Goal: Information Seeking & Learning: Learn about a topic

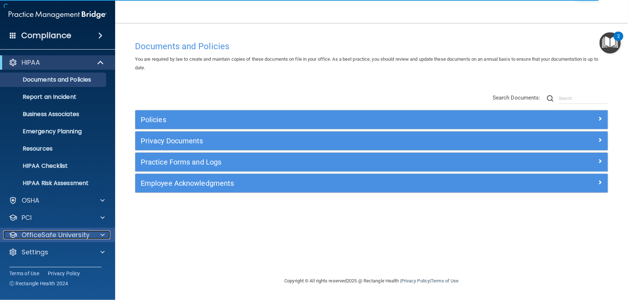
click at [101, 235] on span at bounding box center [102, 235] width 4 height 9
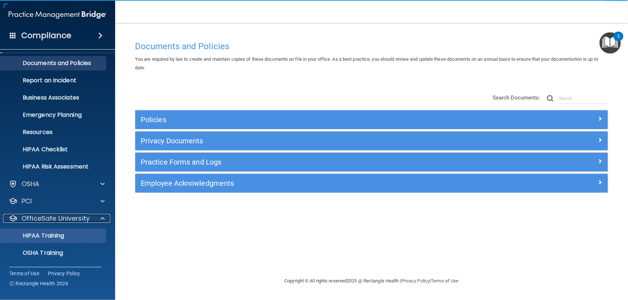
scroll to position [50, 0]
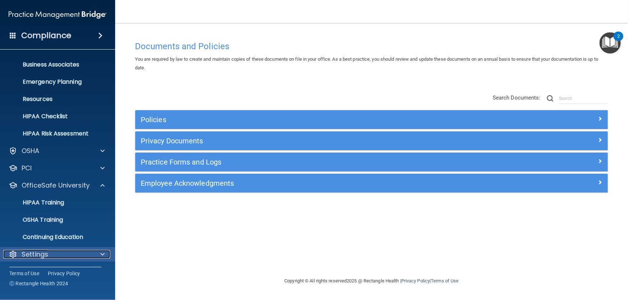
click at [98, 254] on div at bounding box center [101, 254] width 18 height 9
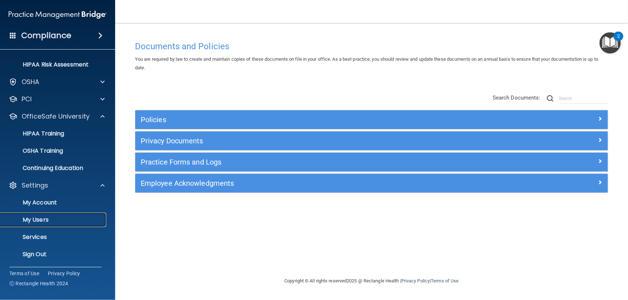
click at [39, 222] on p "My Users" at bounding box center [54, 220] width 98 height 7
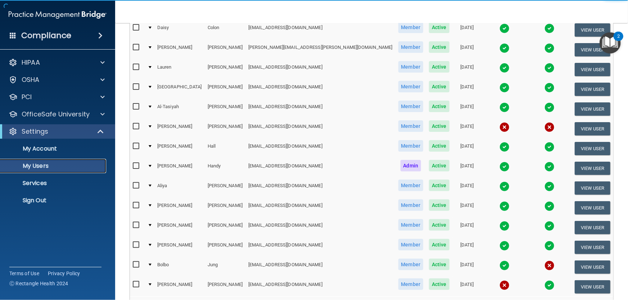
scroll to position [261, 0]
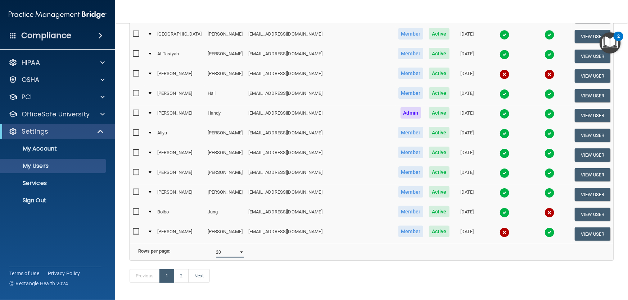
click at [236, 254] on select "10 20 30 40 all" at bounding box center [230, 252] width 28 height 11
select select "40"
click at [216, 249] on select "10 20 30 40 all" at bounding box center [230, 252] width 28 height 11
select select "40"
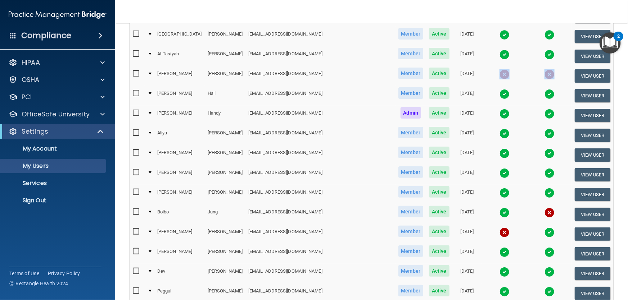
drag, startPoint x: 458, startPoint y: 70, endPoint x: 534, endPoint y: 72, distance: 76.6
click at [534, 72] on tr "[PERSON_NAME] [EMAIL_ADDRESS][DOMAIN_NAME] Member Active [DATE] View User" at bounding box center [371, 76] width 483 height 20
click at [452, 72] on td "[DATE]" at bounding box center [466, 76] width 29 height 20
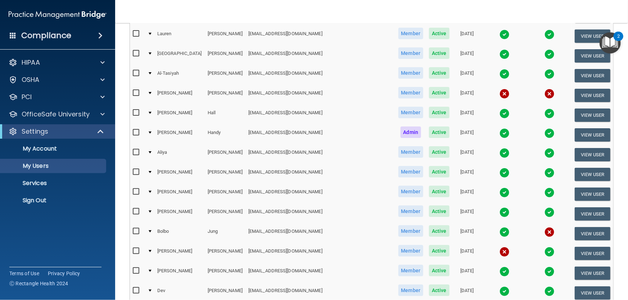
scroll to position [196, 0]
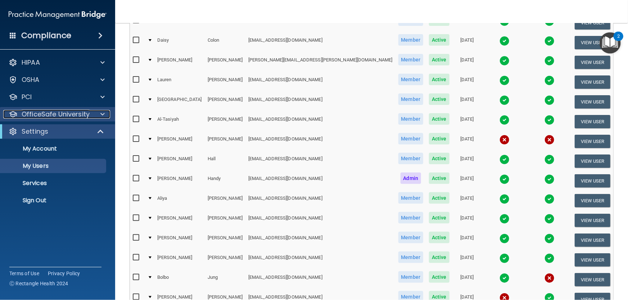
click at [102, 111] on span at bounding box center [102, 114] width 4 height 9
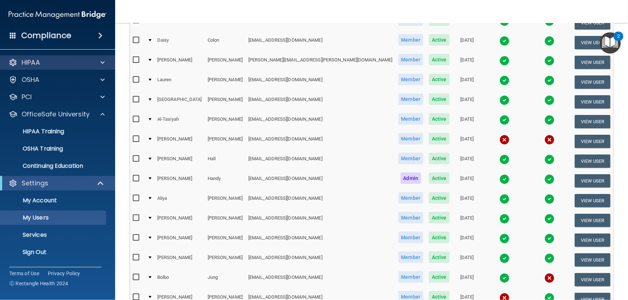
click at [103, 57] on div "HIPAA" at bounding box center [57, 62] width 115 height 14
click at [103, 62] on span at bounding box center [102, 62] width 4 height 9
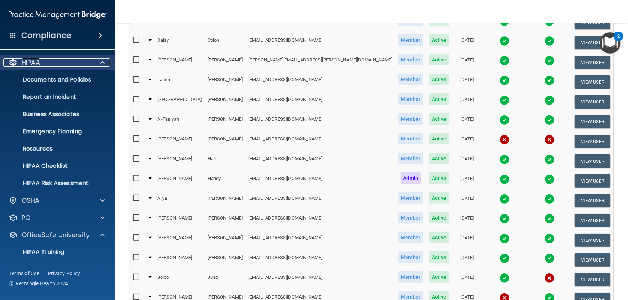
click at [102, 62] on span at bounding box center [102, 62] width 4 height 9
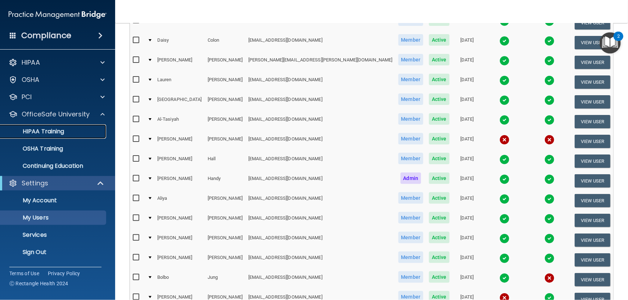
click at [48, 133] on p "HIPAA Training" at bounding box center [34, 131] width 59 height 7
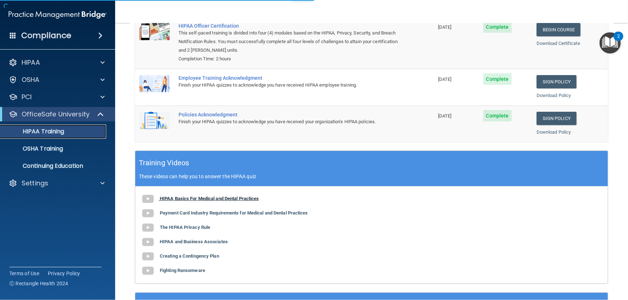
scroll to position [183, 0]
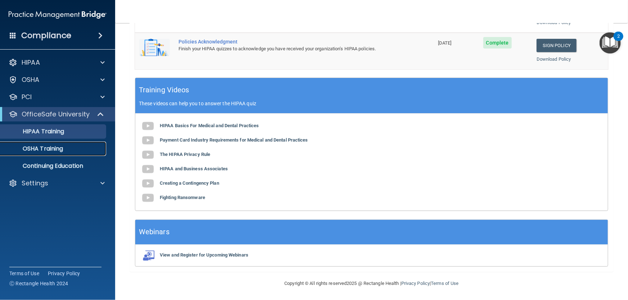
click at [50, 150] on p "OSHA Training" at bounding box center [34, 148] width 58 height 7
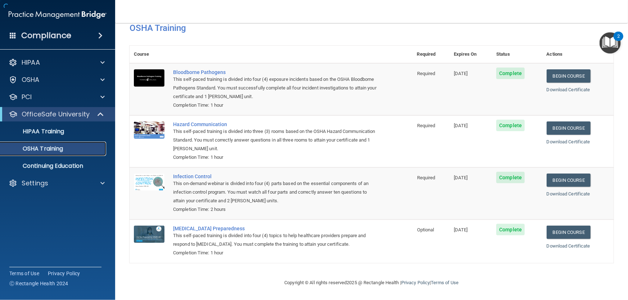
scroll to position [19, 0]
